Goal: Task Accomplishment & Management: Use online tool/utility

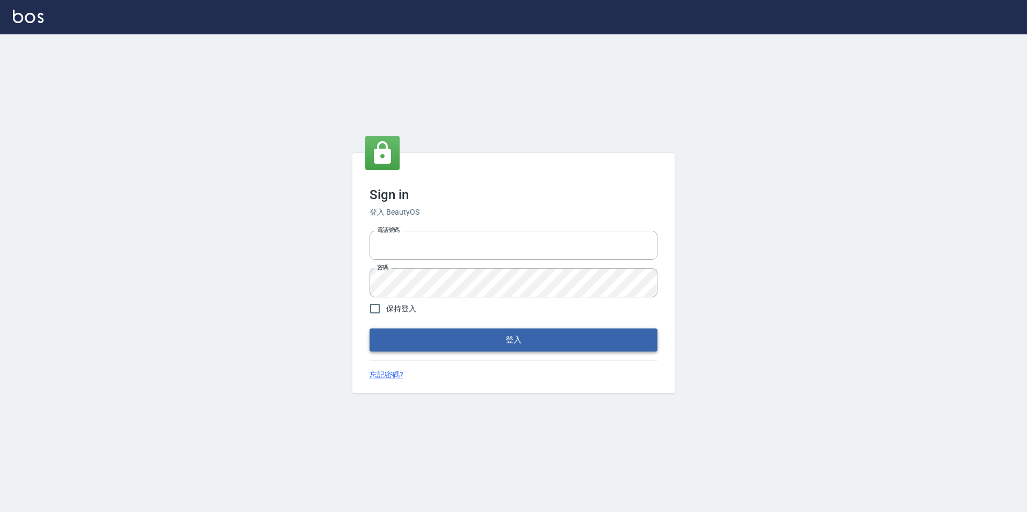
type input "0975350191"
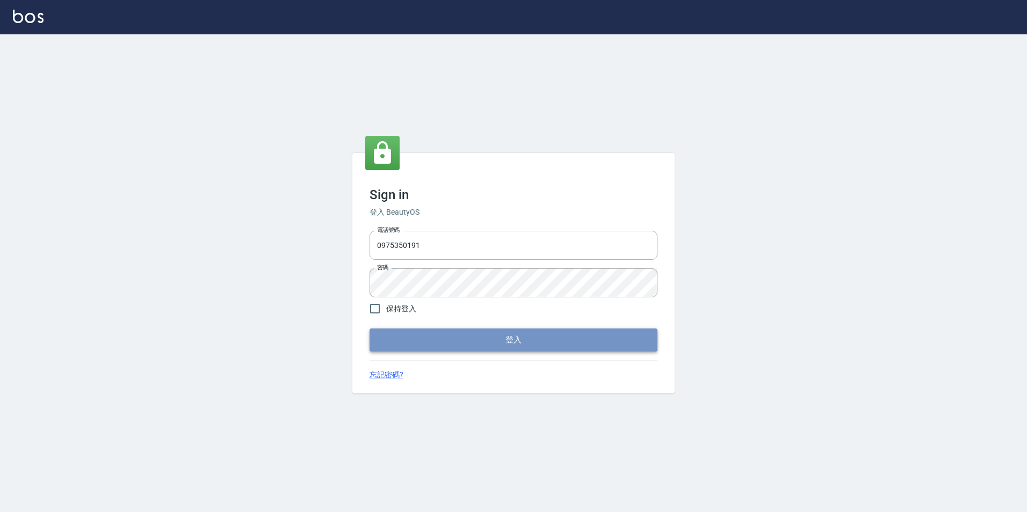
click at [509, 343] on button "登入" at bounding box center [514, 340] width 288 height 23
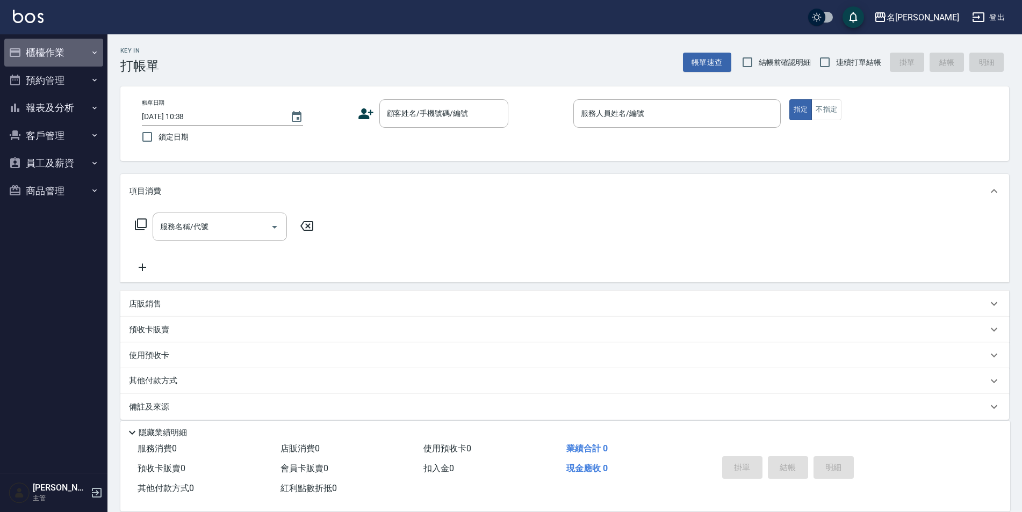
click at [56, 49] on button "櫃檯作業" at bounding box center [53, 53] width 99 height 28
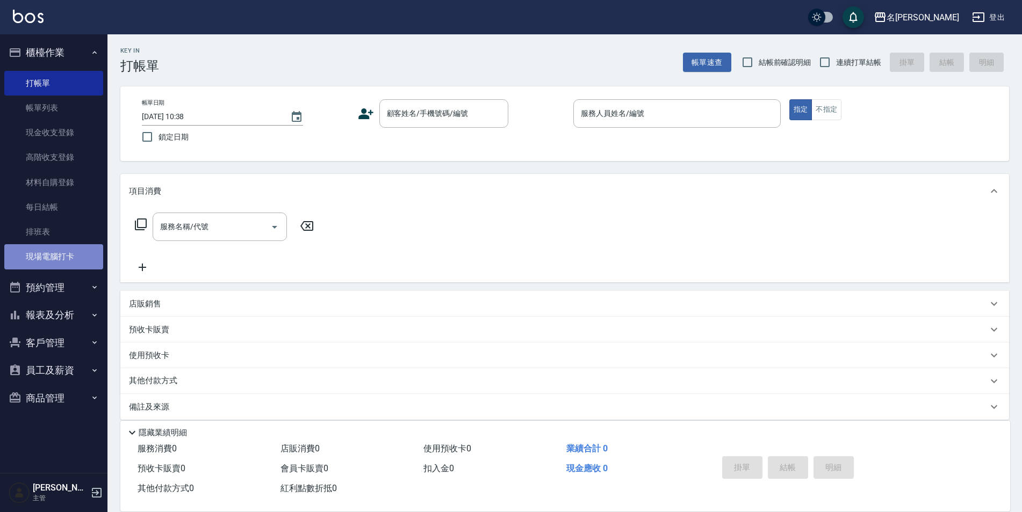
click at [71, 261] on link "現場電腦打卡" at bounding box center [53, 256] width 99 height 25
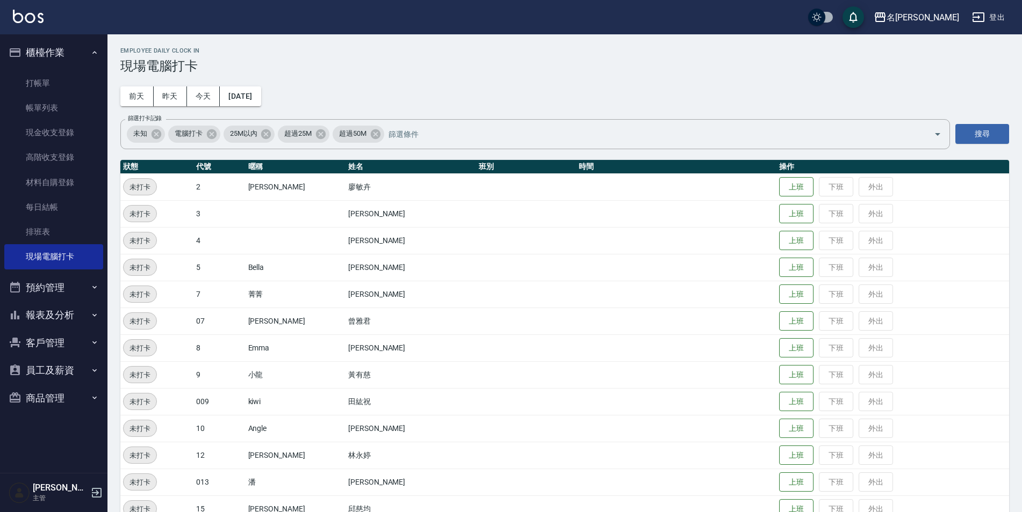
scroll to position [75, 0]
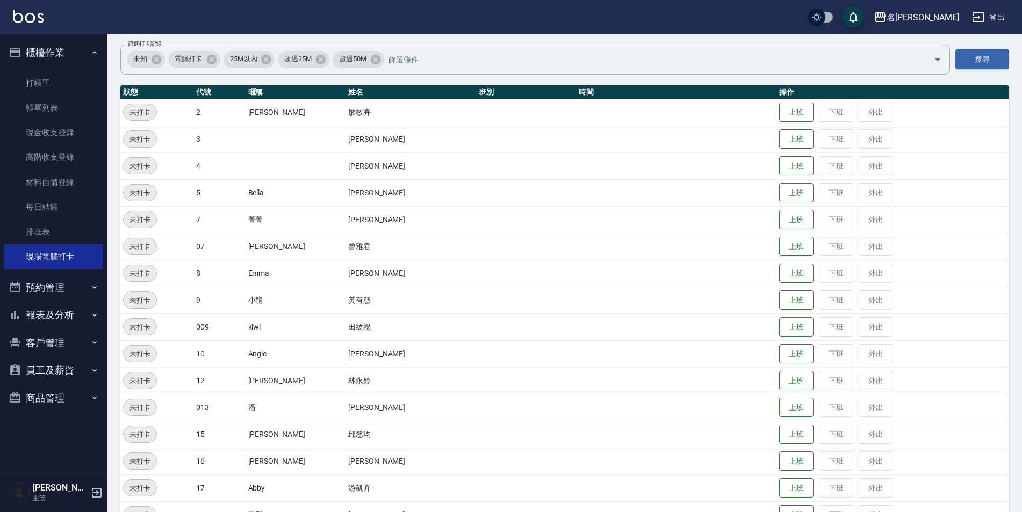
click at [776, 275] on td "上班 下班 外出" at bounding box center [892, 273] width 233 height 27
click at [779, 275] on button "上班" at bounding box center [796, 273] width 34 height 19
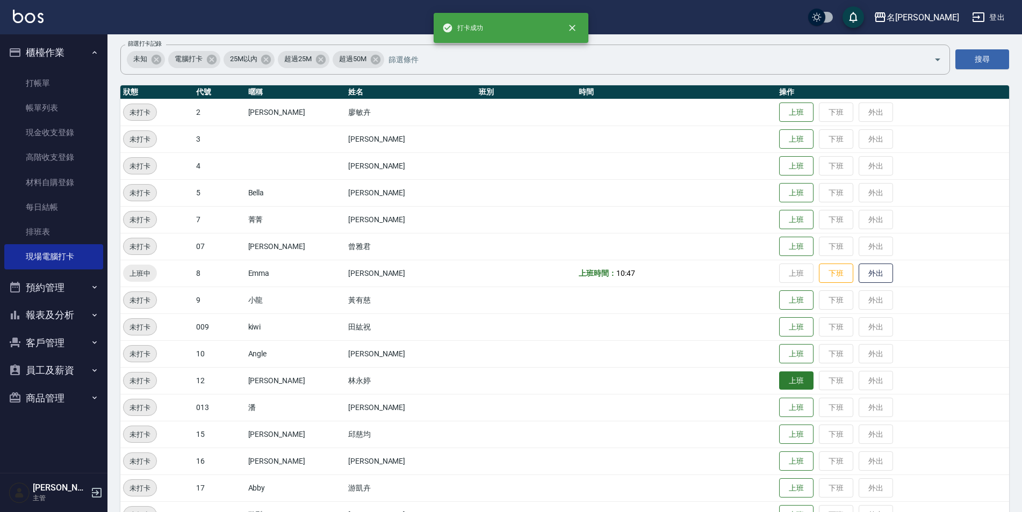
click at [779, 381] on button "上班" at bounding box center [796, 381] width 34 height 19
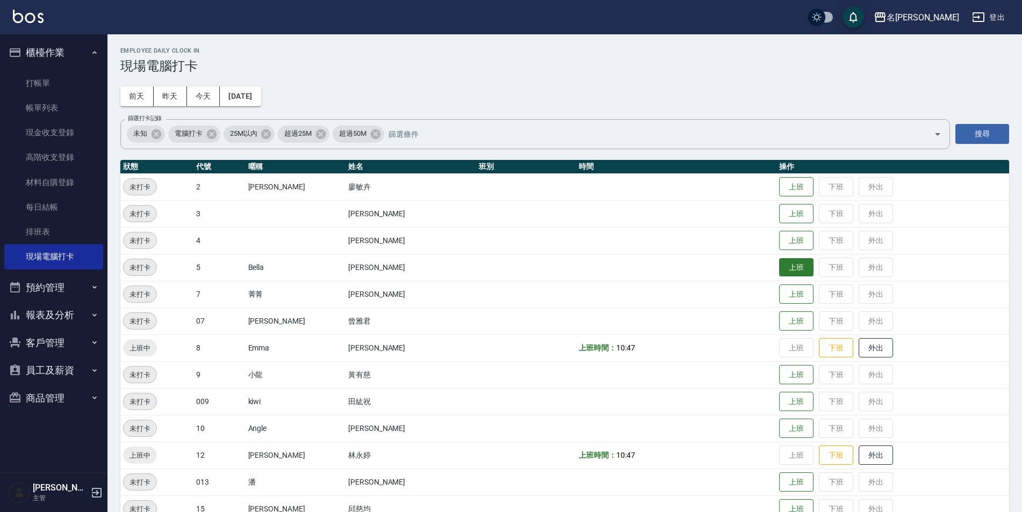
scroll to position [54, 0]
